Goal: Information Seeking & Learning: Learn about a topic

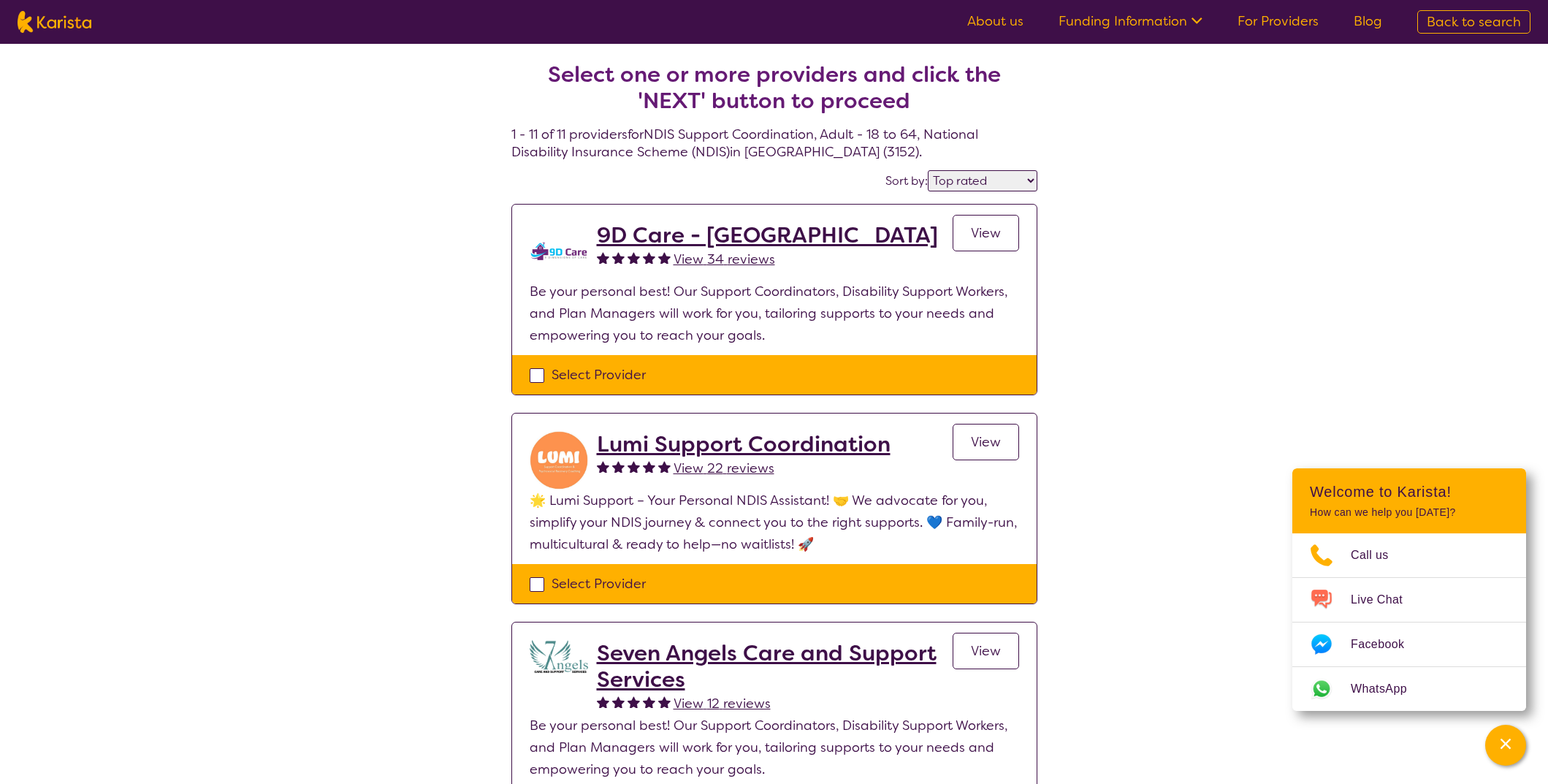
select select "by_score"
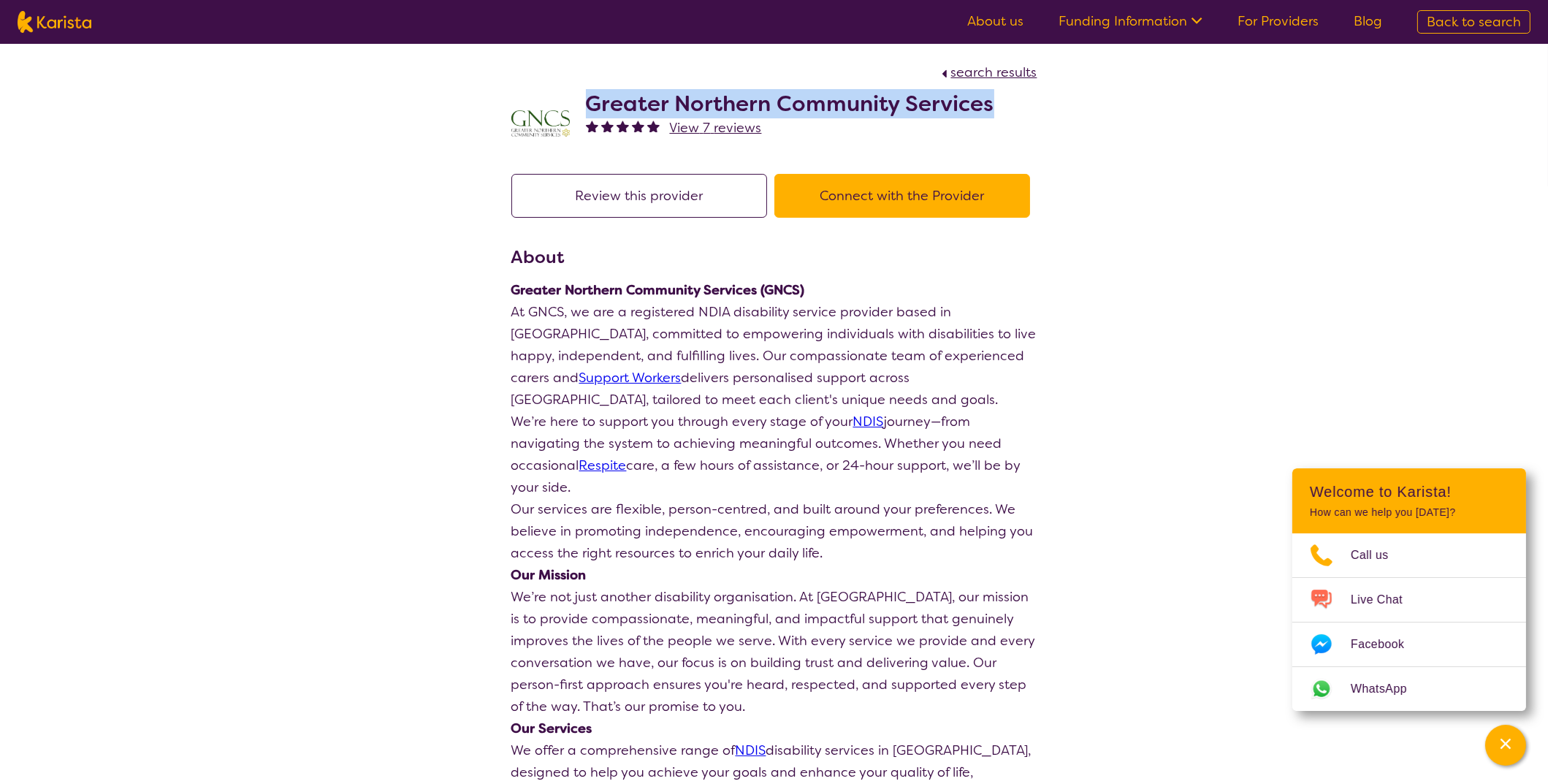
drag, startPoint x: 1024, startPoint y: 97, endPoint x: 591, endPoint y: 87, distance: 433.1
click at [591, 87] on div "Greater Northern Community Services View 7 reviews" at bounding box center [774, 120] width 526 height 73
copy h2 "Greater Northern Community Services"
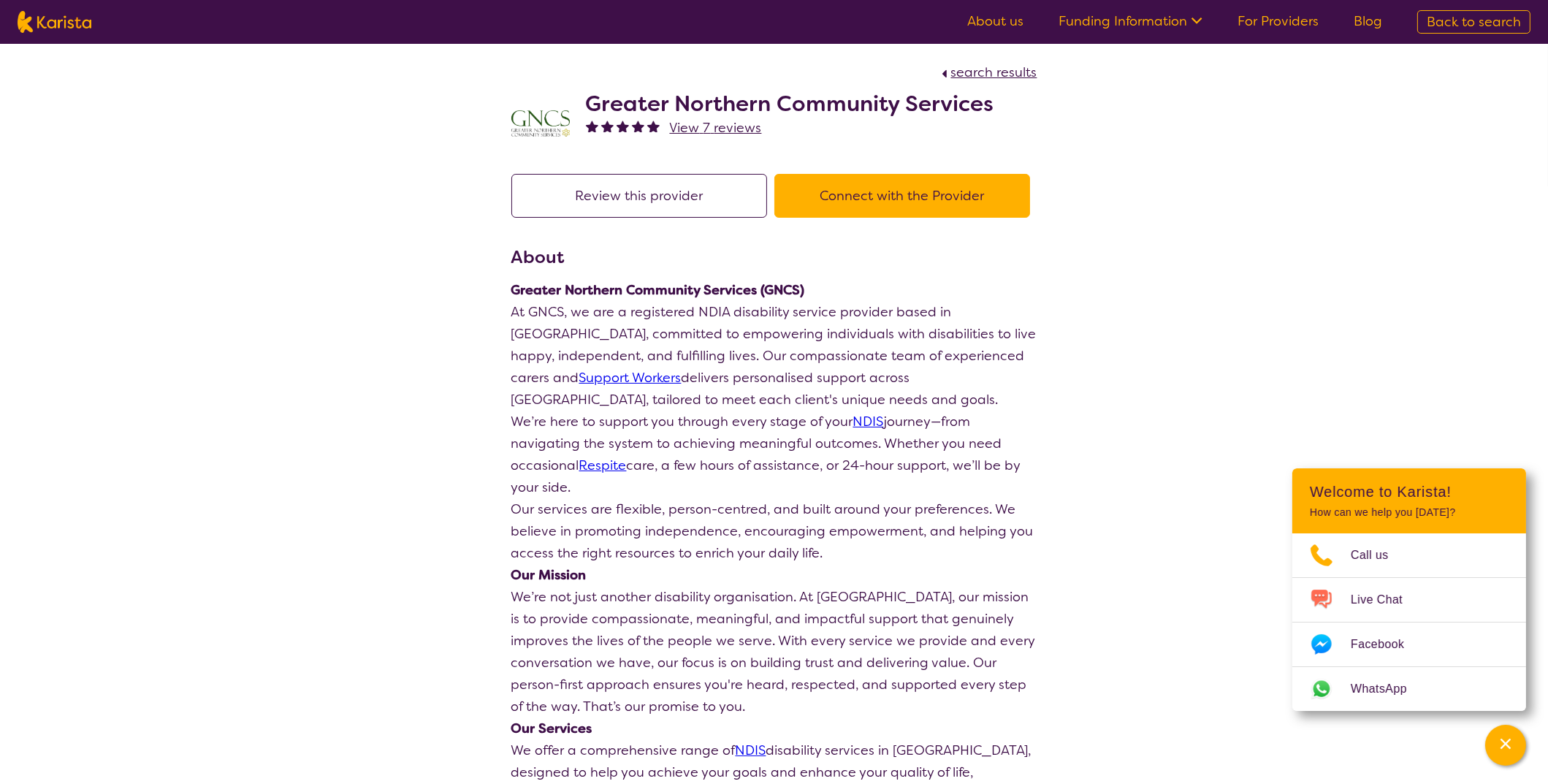
click at [1030, 258] on h3 "About" at bounding box center [774, 257] width 526 height 26
click at [1308, 22] on link "For Providers" at bounding box center [1278, 21] width 81 height 17
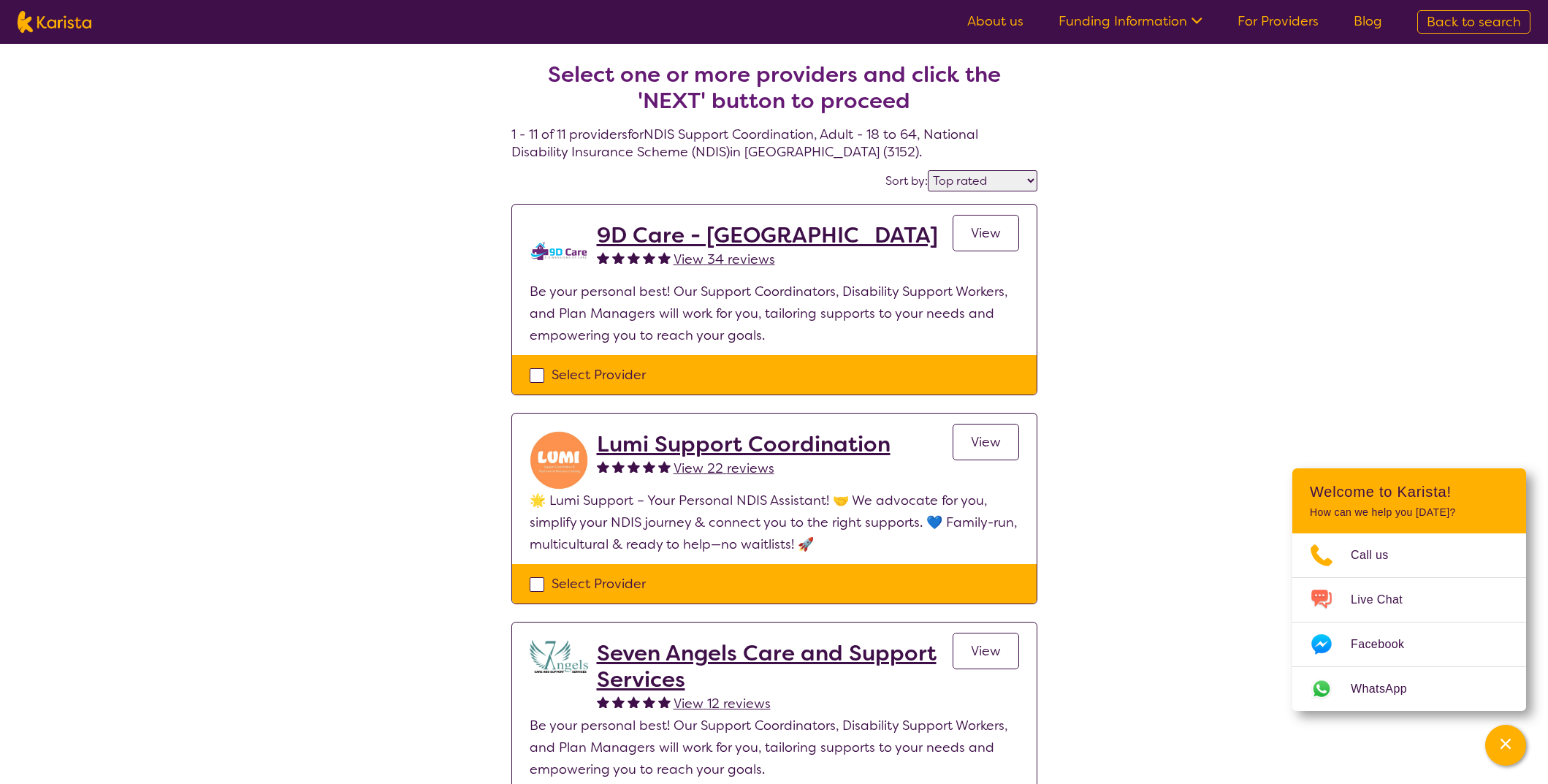
select select "by_score"
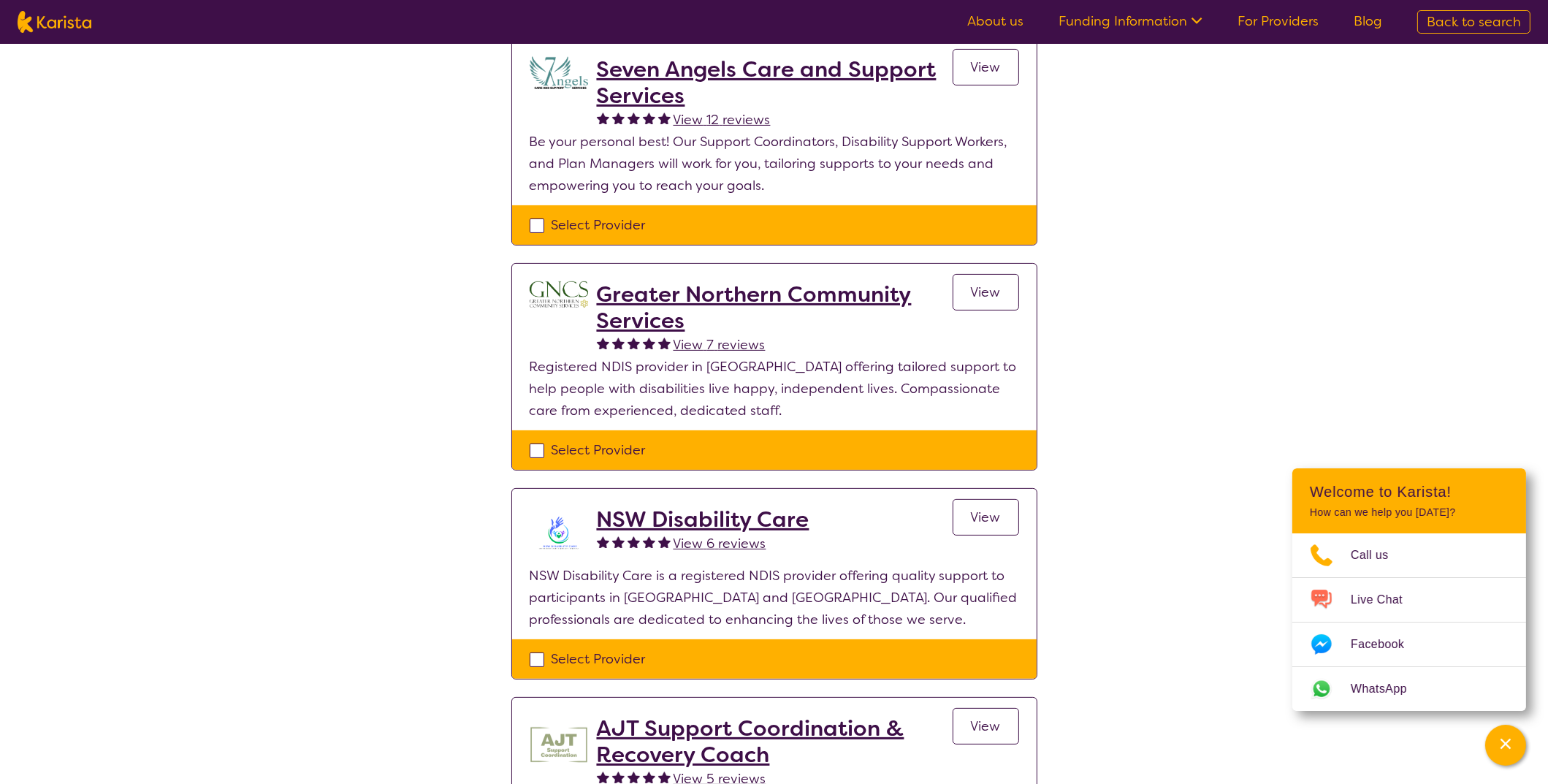
scroll to position [657, 0]
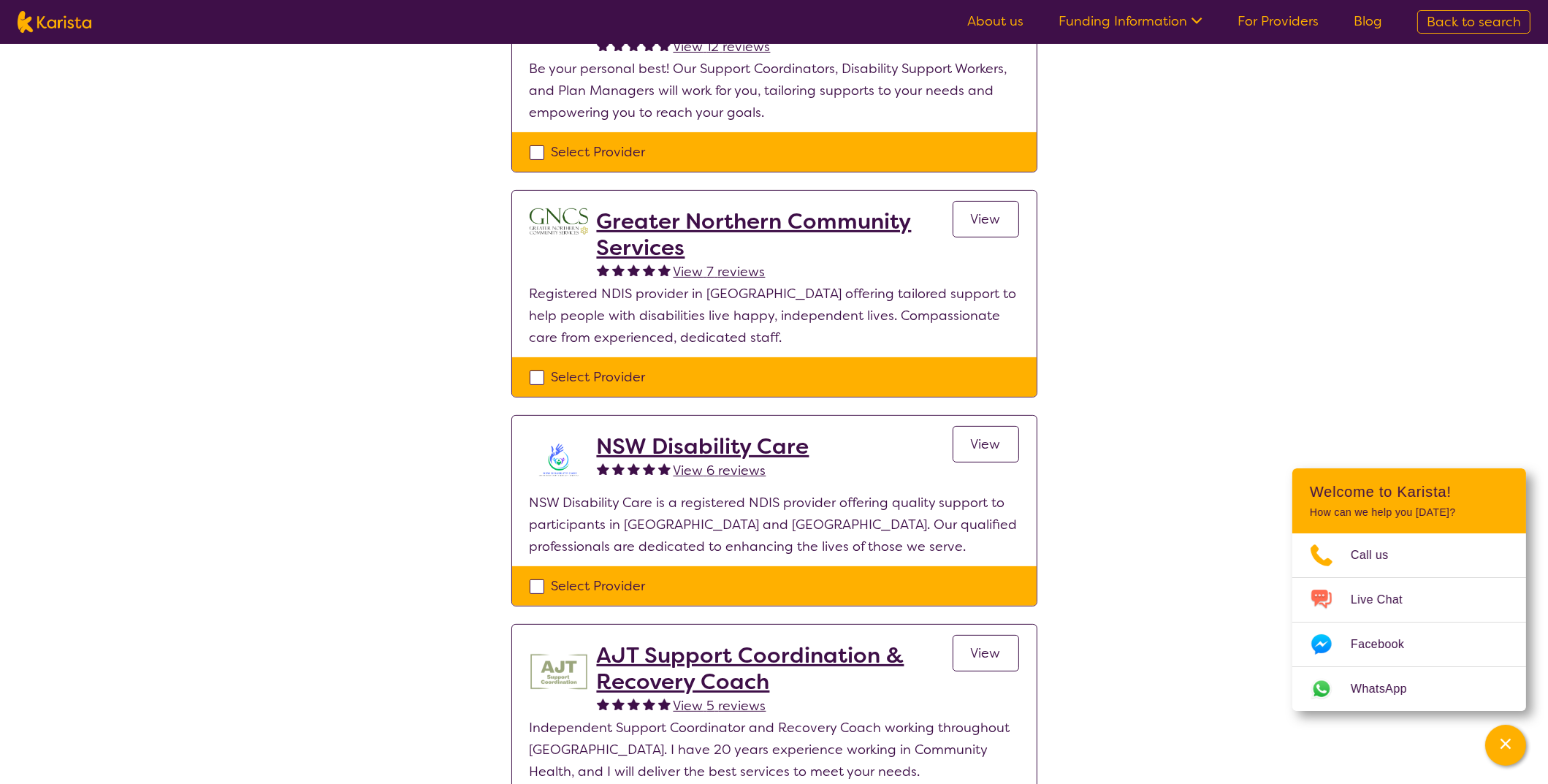
drag, startPoint x: 775, startPoint y: 444, endPoint x: 857, endPoint y: 429, distance: 83.4
click at [857, 429] on section "NSW Disability Care View 6 reviews View NSW Disability Care is a registered NDI…" at bounding box center [774, 491] width 524 height 150
drag, startPoint x: 845, startPoint y: 446, endPoint x: 571, endPoint y: 433, distance: 274.3
click at [571, 433] on div "NSW Disability Care View 6 reviews View" at bounding box center [774, 462] width 489 height 58
copy div "NSW Disability Care"
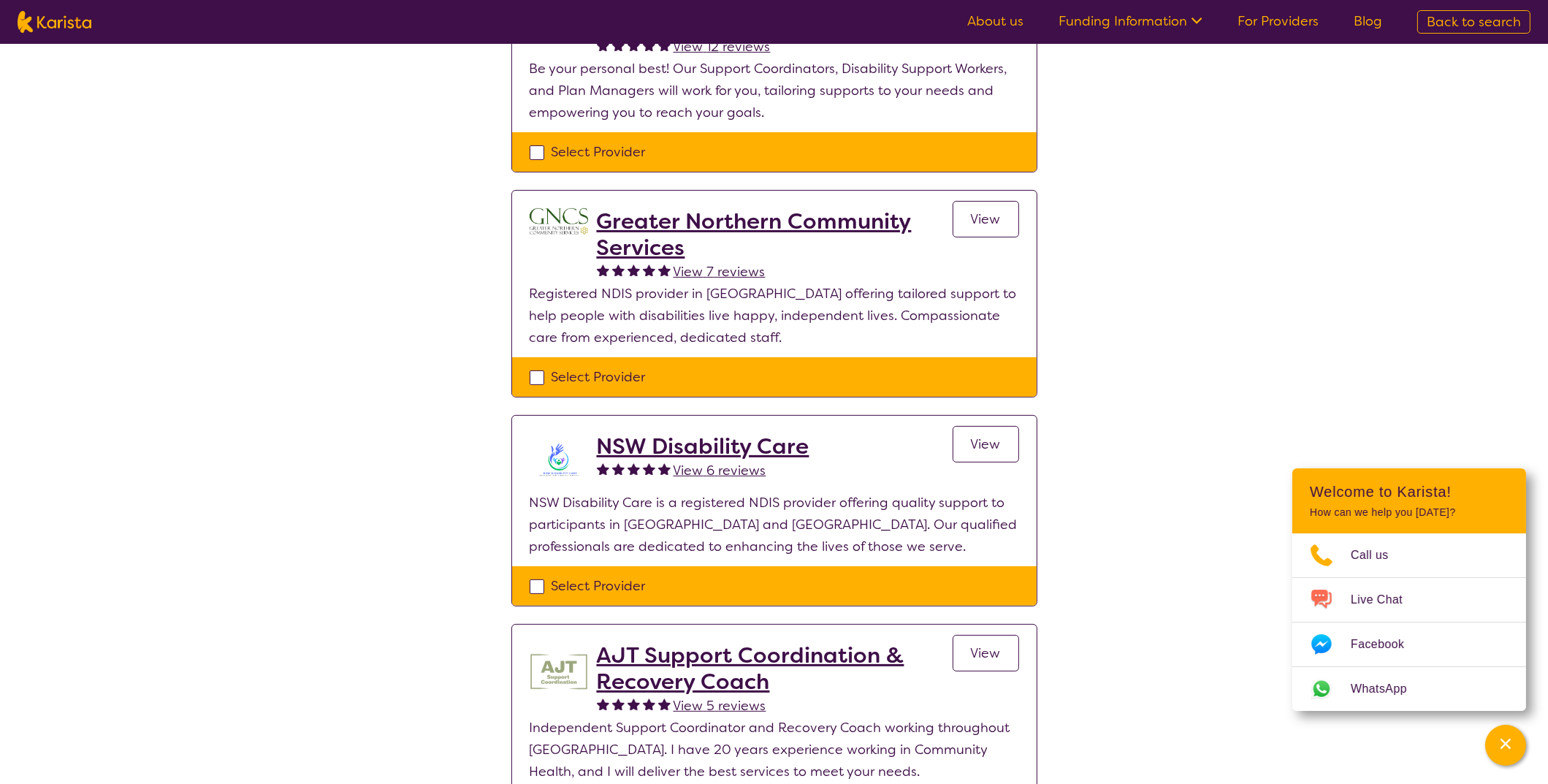
click at [881, 451] on div "NSW Disability Care View 6 reviews View" at bounding box center [808, 462] width 422 height 58
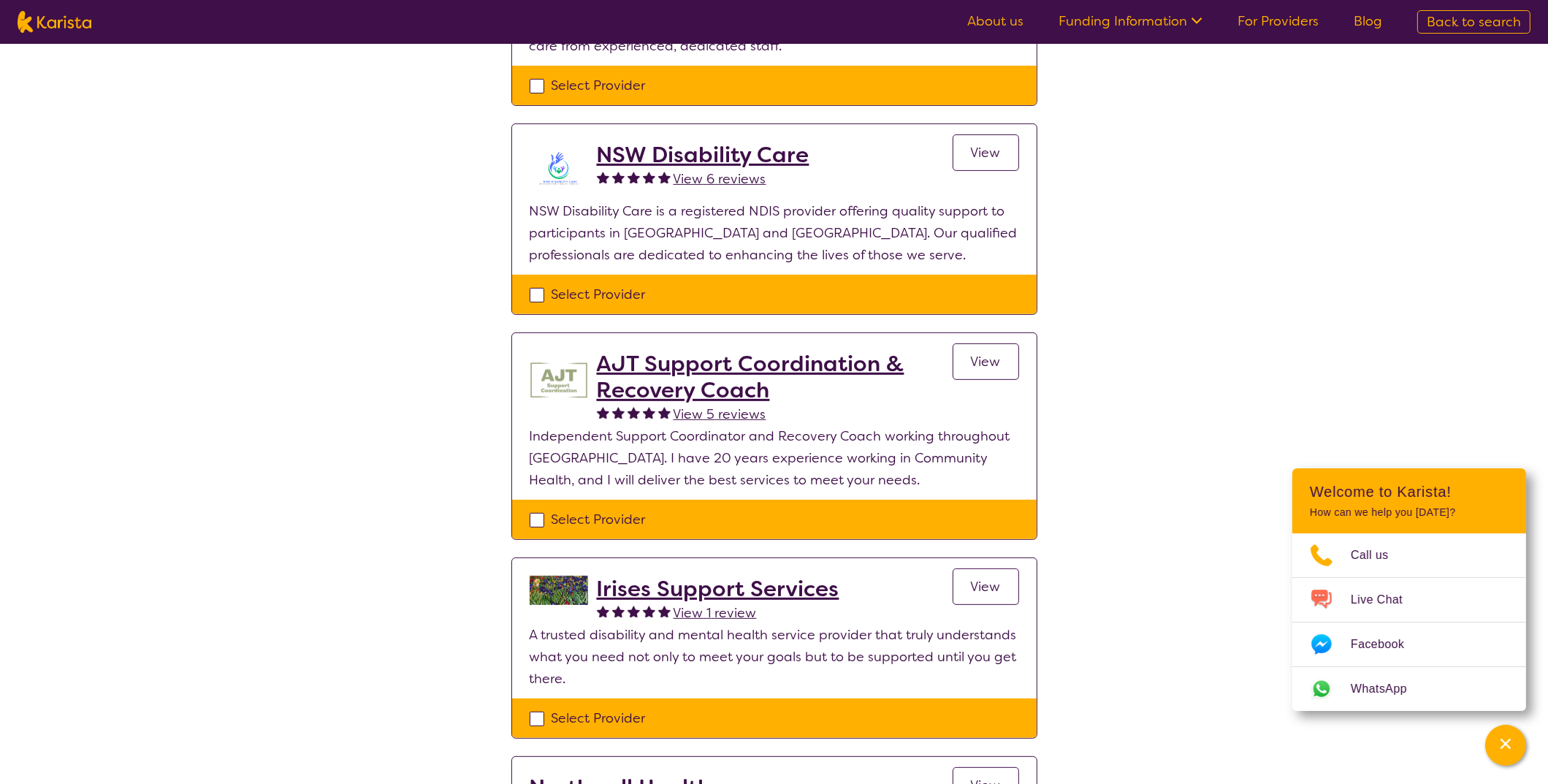
scroll to position [950, 0]
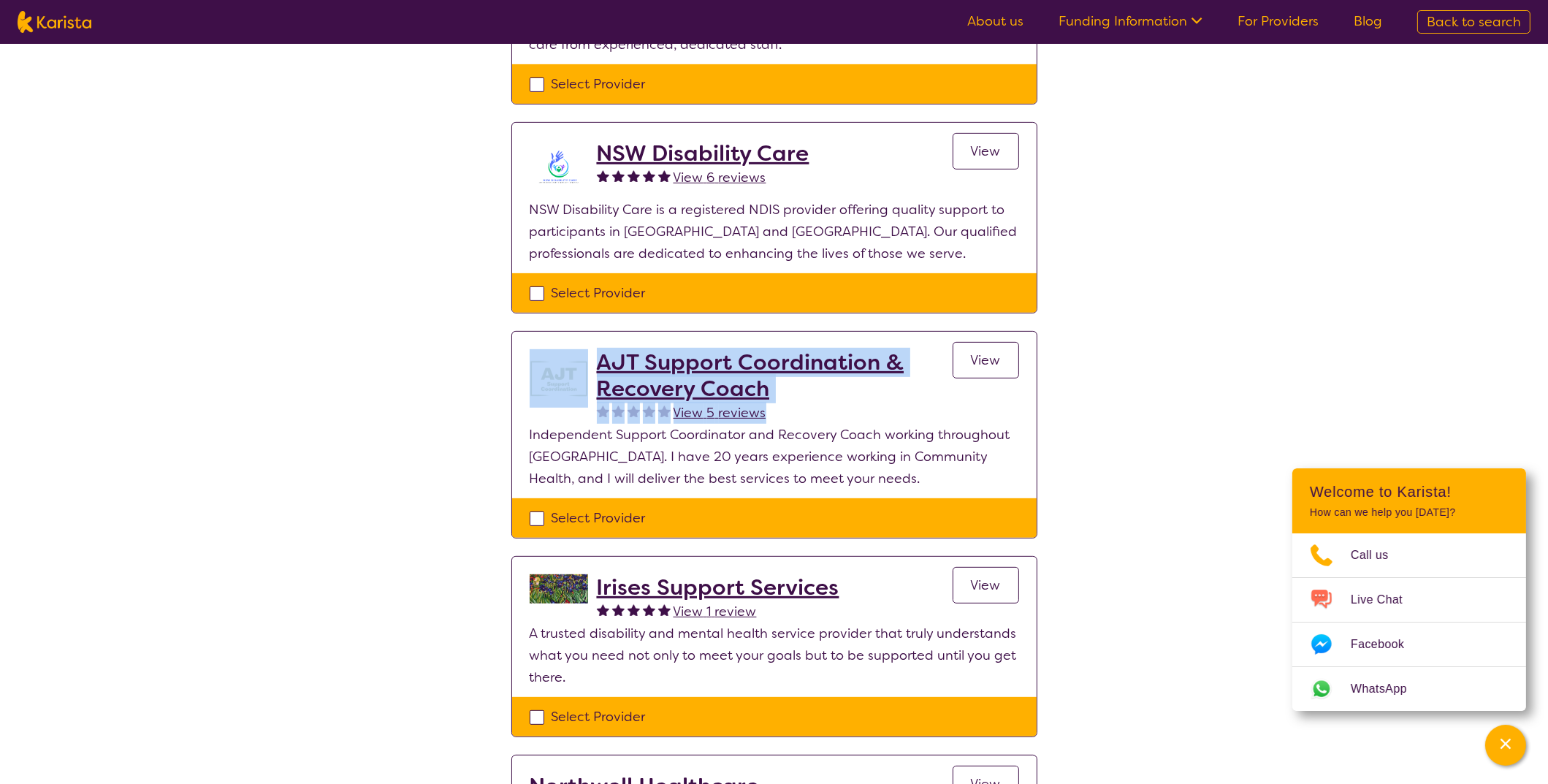
drag, startPoint x: 587, startPoint y: 334, endPoint x: 797, endPoint y: 400, distance: 220.1
click at [797, 400] on section "AJT Support Coordination & Recovery Coach View 5 reviews View Independent Suppo…" at bounding box center [774, 414] width 524 height 167
click at [891, 396] on h2 "AJT Support Coordination & Recovery Coach" at bounding box center [775, 376] width 356 height 52
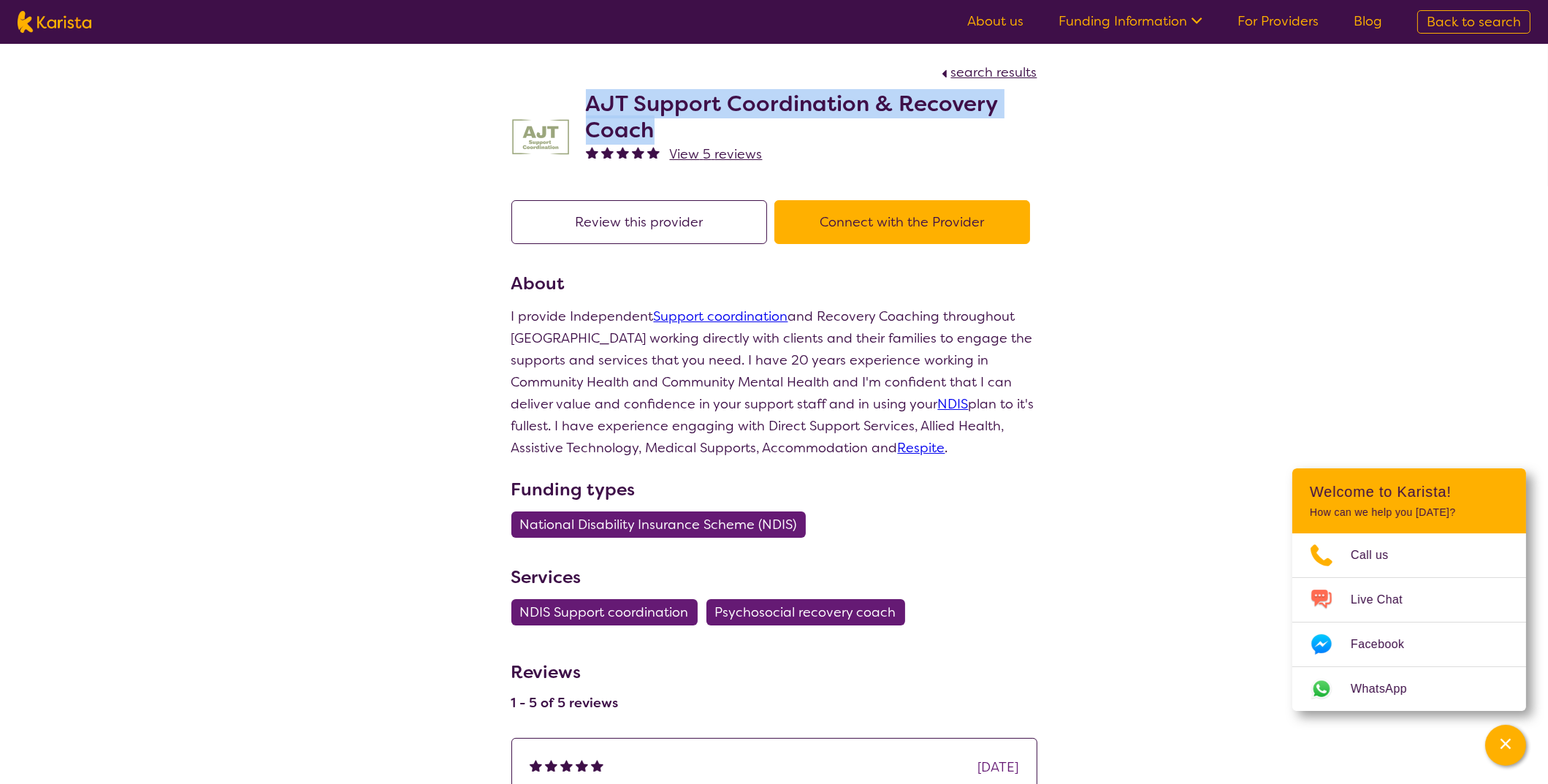
drag, startPoint x: 762, startPoint y: 137, endPoint x: 578, endPoint y: 97, distance: 188.3
click at [578, 97] on div "AJT Support Coordination & Recovery Coach View 5 reviews" at bounding box center [774, 132] width 526 height 99
copy h2 "AJT Support Coordination & Recovery Coach"
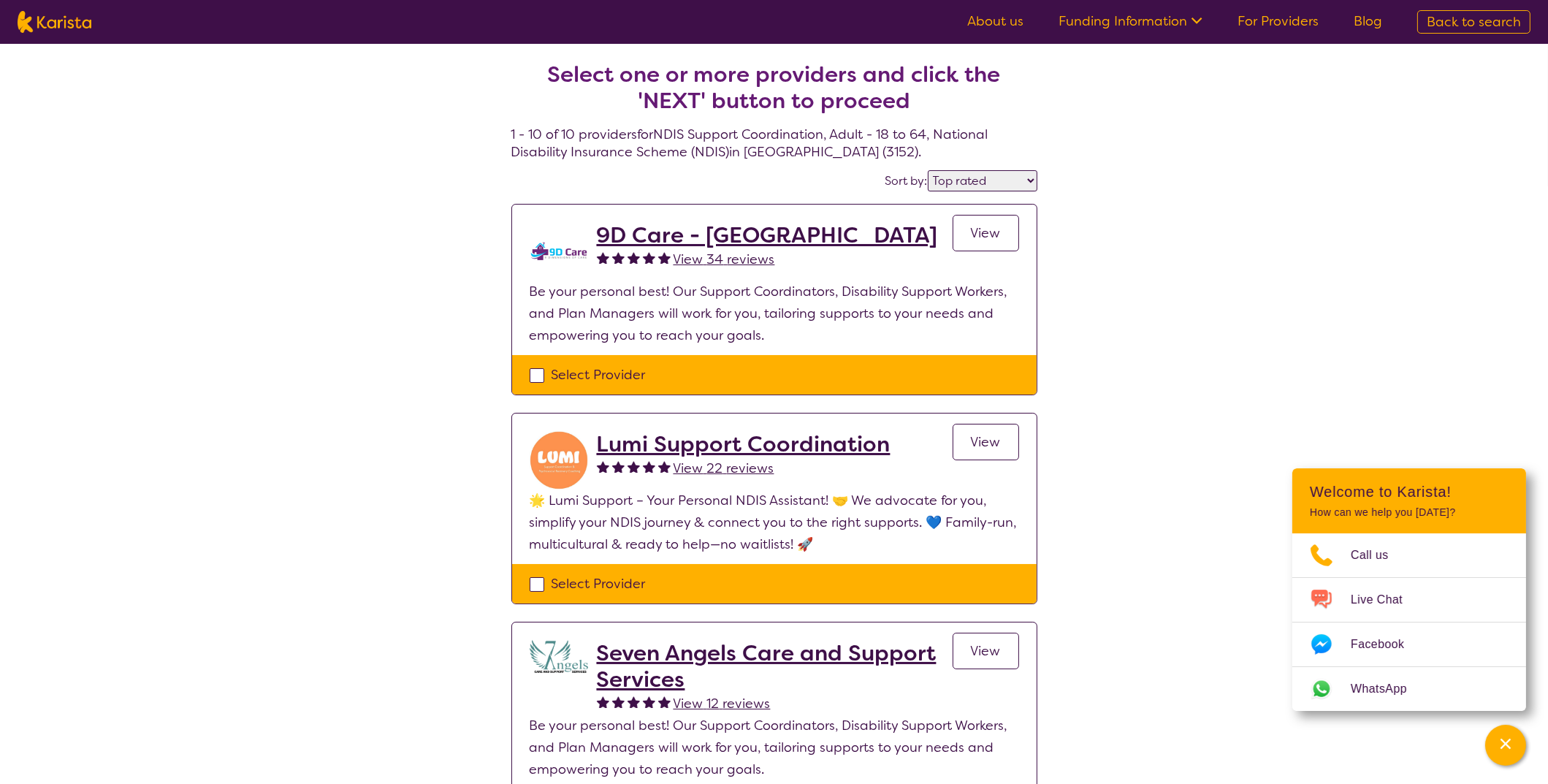
click at [990, 182] on select "Highly reviewed Top rated" at bounding box center [982, 181] width 109 height 21
select select "highly_reviewed"
click at [930, 171] on select "Highly reviewed Top rated" at bounding box center [982, 181] width 109 height 21
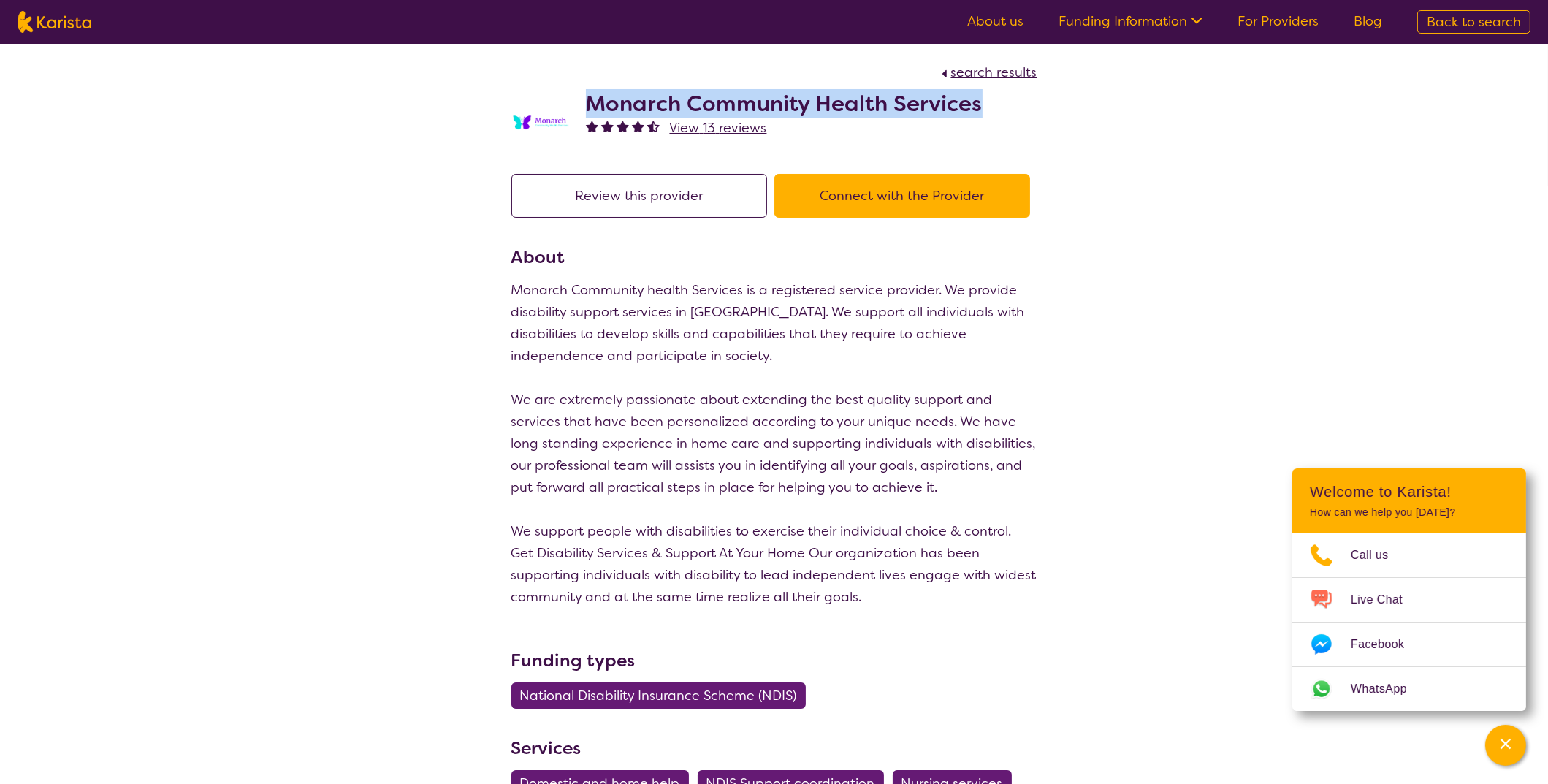
drag, startPoint x: 1003, startPoint y: 97, endPoint x: 592, endPoint y: 95, distance: 411.0
click at [592, 95] on div "Monarch Community Health Services View 13 reviews" at bounding box center [774, 120] width 526 height 73
copy h2 "Monarch Community Health Services"
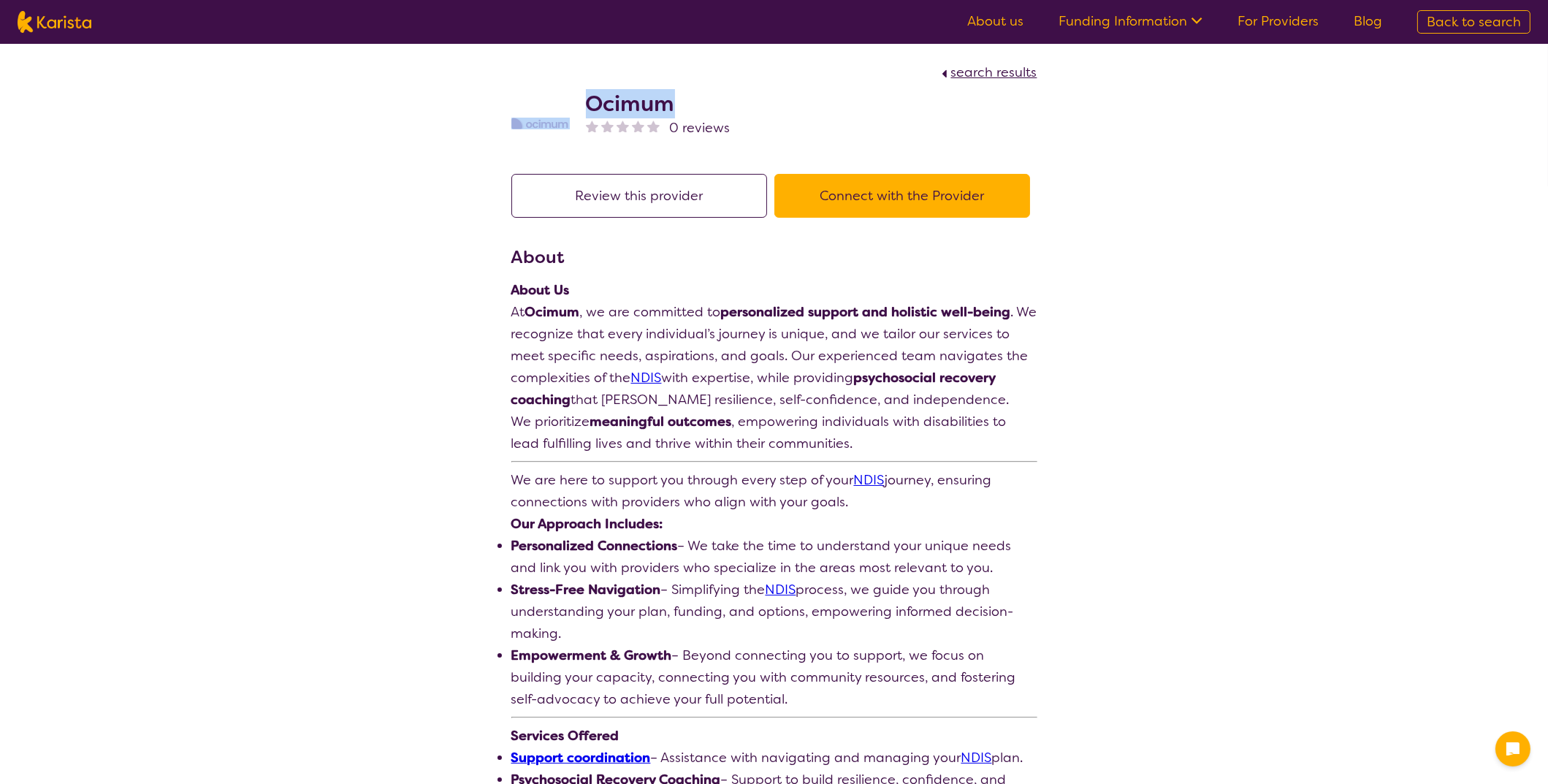
drag, startPoint x: 704, startPoint y: 99, endPoint x: 569, endPoint y: 103, distance: 135.1
click at [569, 103] on div "Ocimum 0 reviews" at bounding box center [774, 120] width 526 height 73
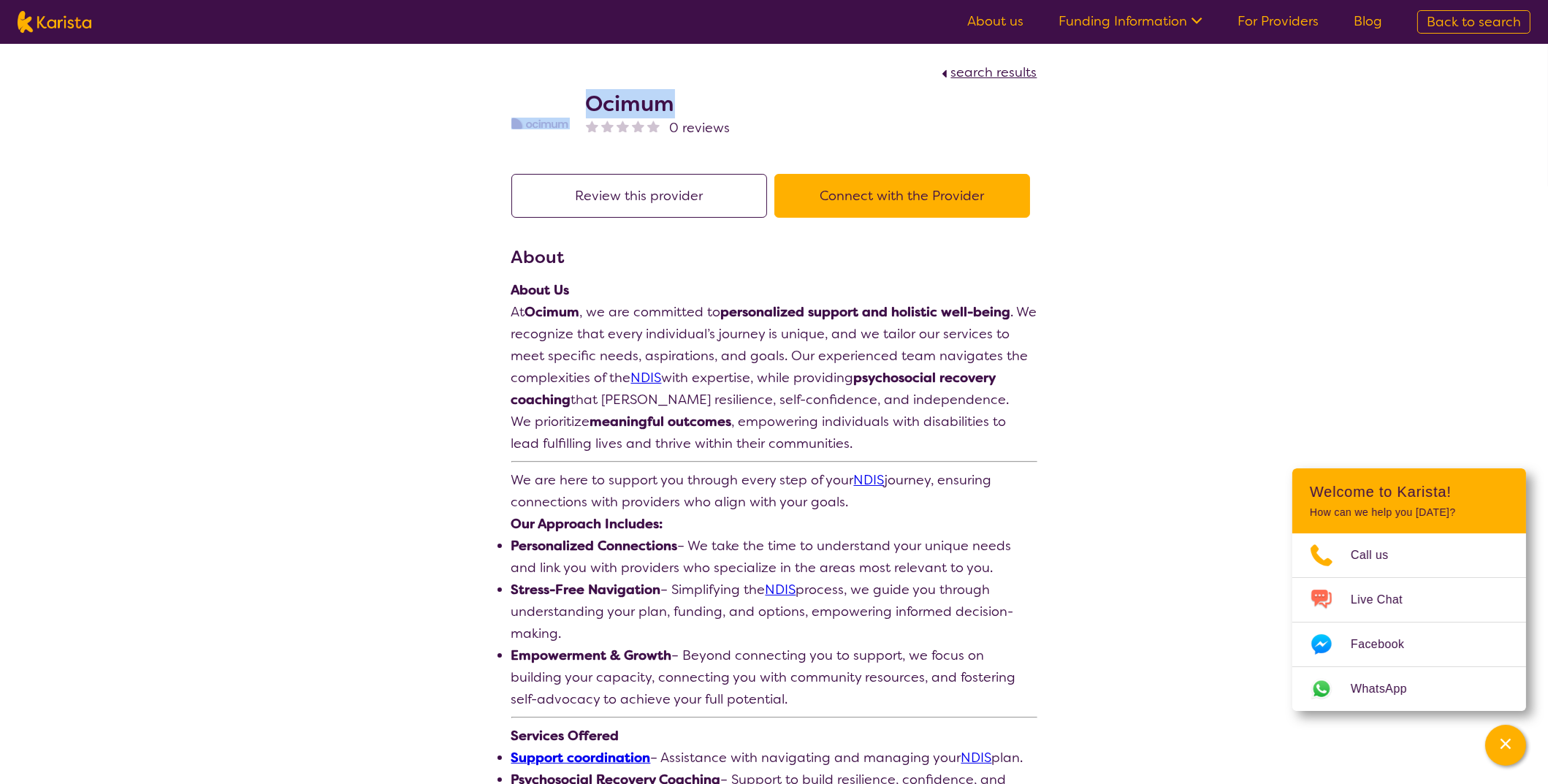
copy div "Ocimum"
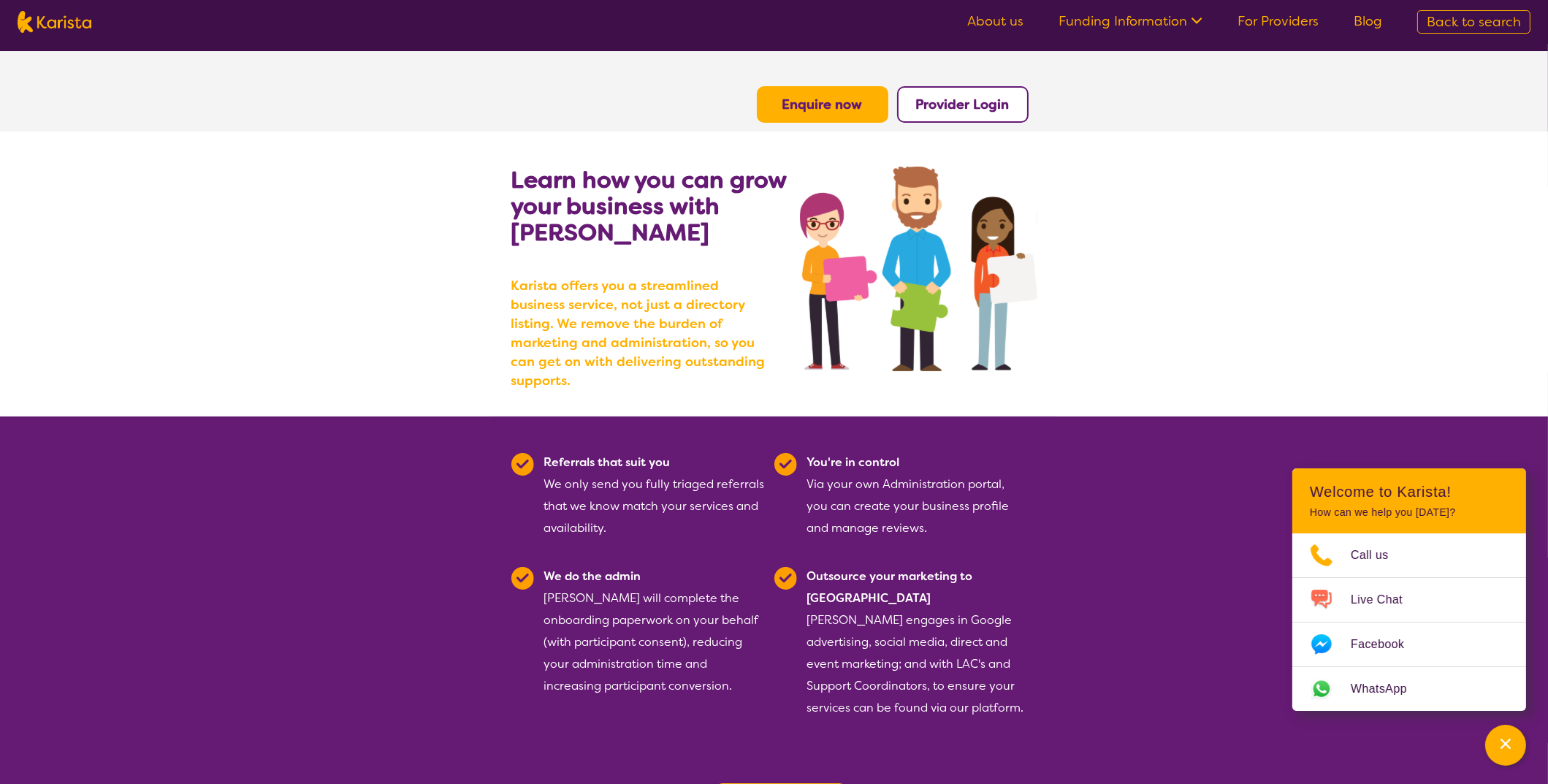
click at [1125, 22] on link "Funding Information" at bounding box center [1131, 21] width 144 height 17
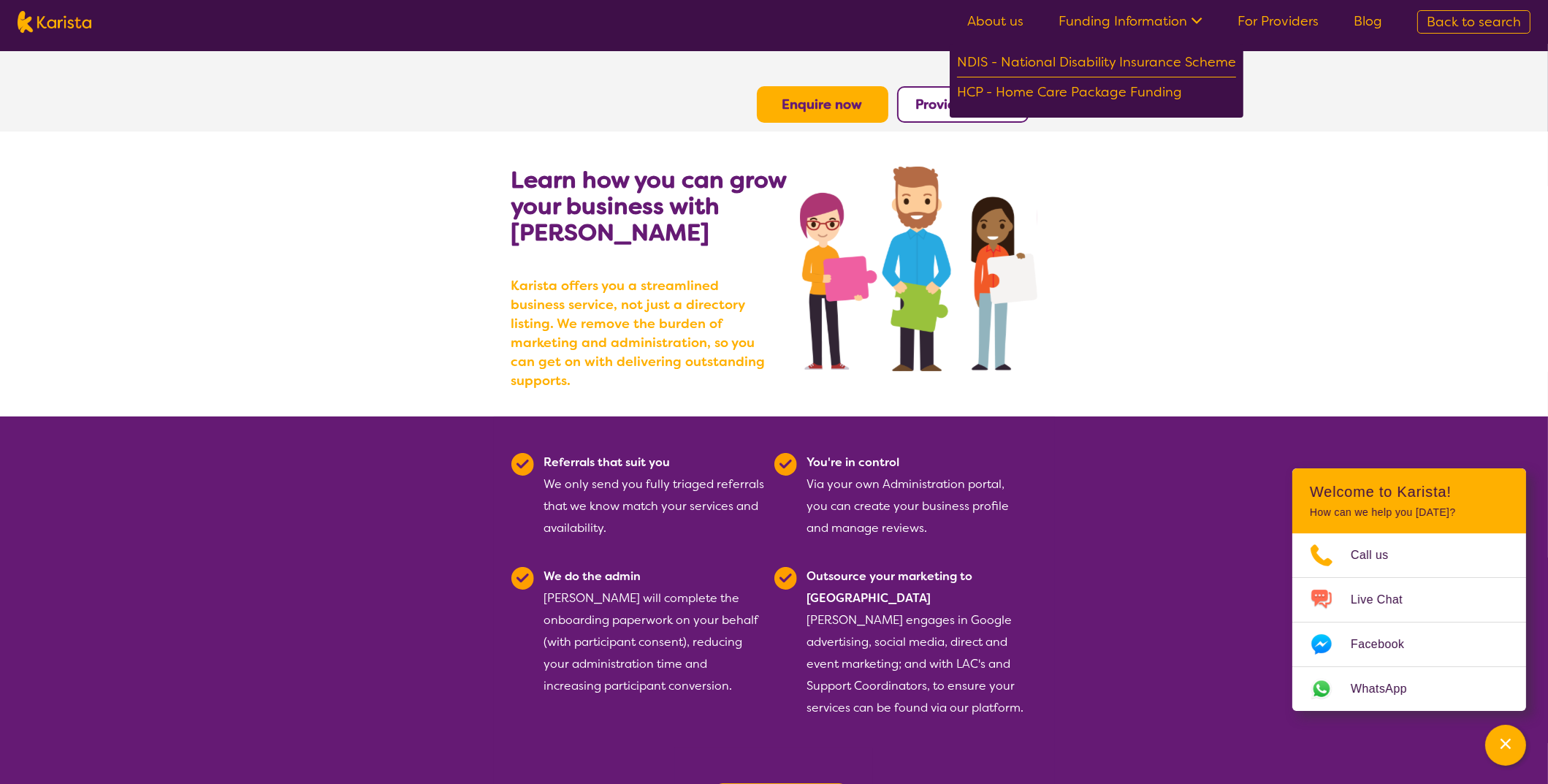
click at [1006, 22] on link "About us" at bounding box center [995, 21] width 56 height 17
